Goal: Task Accomplishment & Management: Use online tool/utility

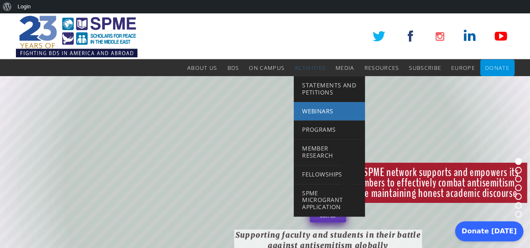
click at [322, 108] on span "Webinars" at bounding box center [317, 111] width 31 height 8
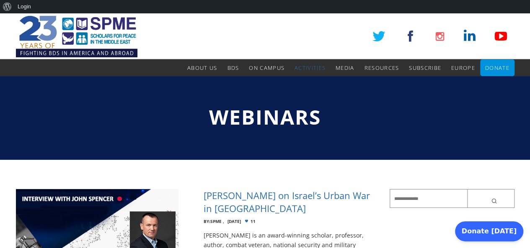
click at [307, 194] on h4 "[PERSON_NAME] on Israel’s Urban War in [GEOGRAPHIC_DATA]" at bounding box center [290, 202] width 173 height 26
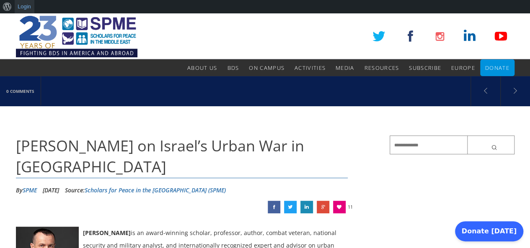
click at [23, 7] on link "Login" at bounding box center [25, 6] width 20 height 13
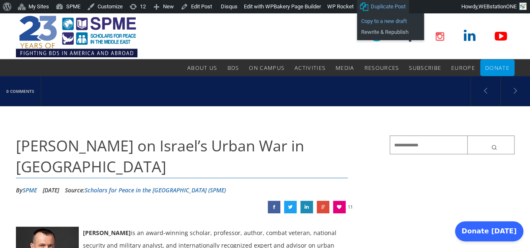
click at [379, 20] on link "Copy to a new draft" at bounding box center [390, 21] width 67 height 11
